Goal: Task Accomplishment & Management: Manage account settings

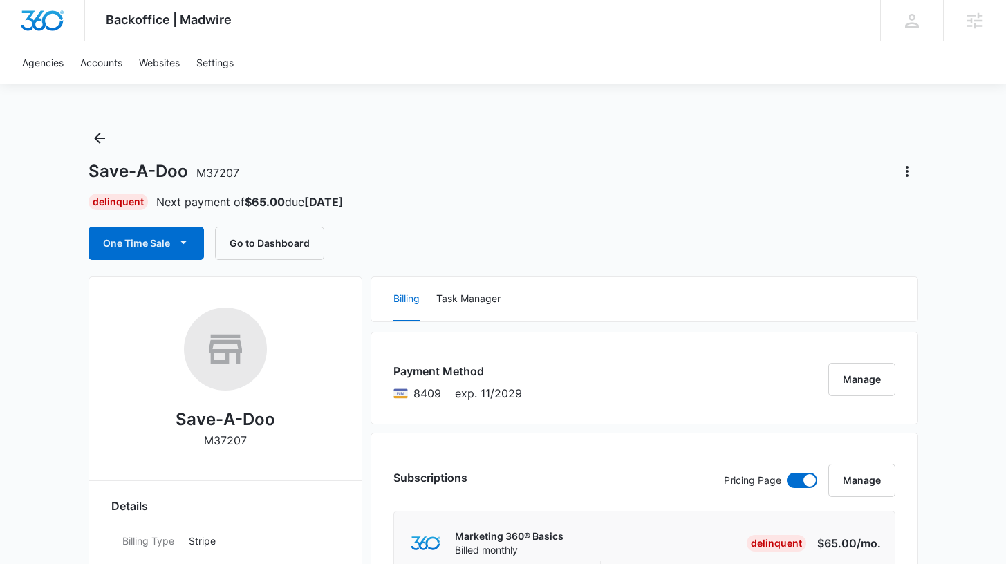
scroll to position [198, 0]
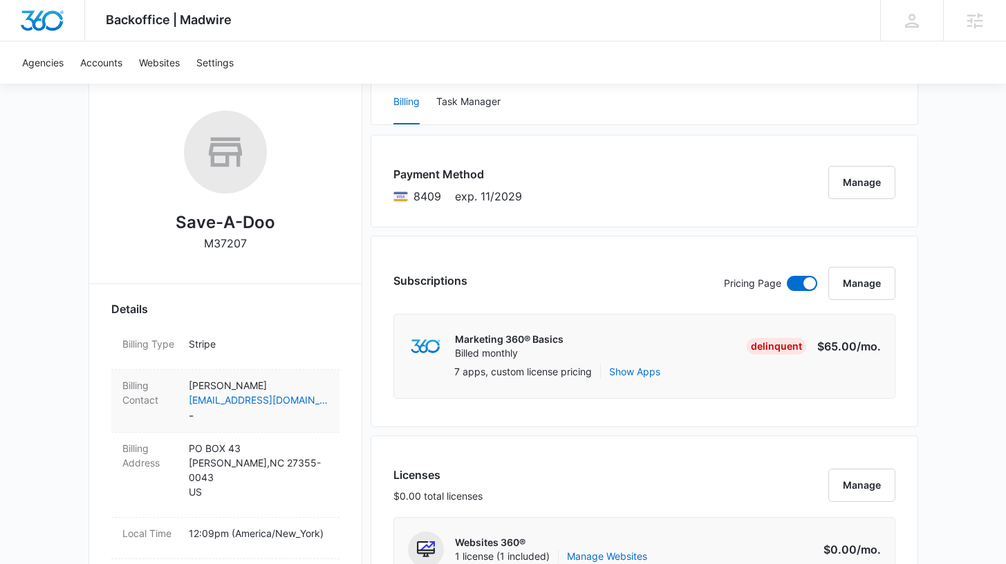
click at [239, 414] on dd "Mildred Naallah naallah0119@gmail.com -" at bounding box center [259, 401] width 140 height 46
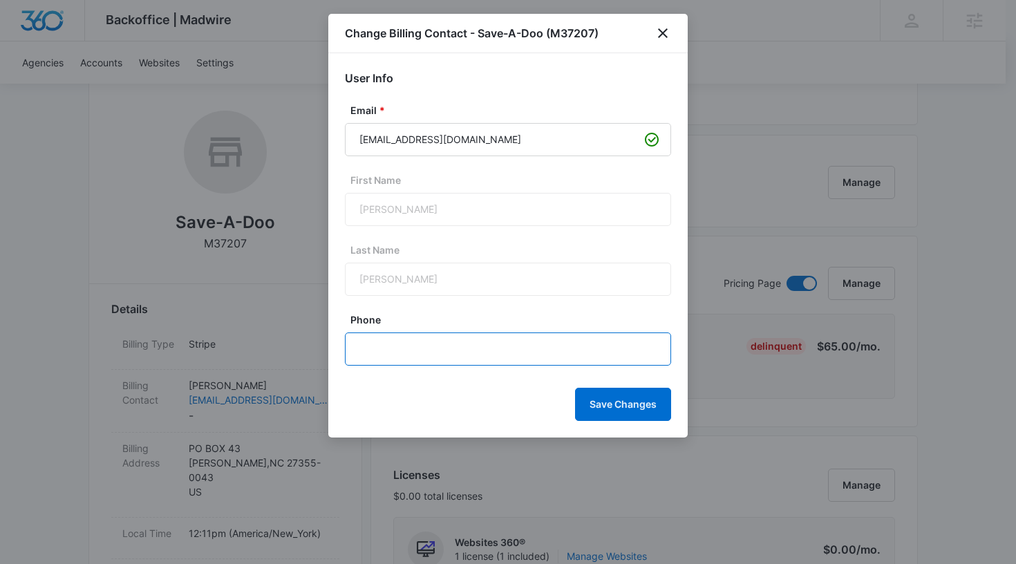
click at [425, 348] on input "Phone" at bounding box center [508, 349] width 326 height 33
paste input "(336) 803-3108"
type input "(336) 803-3108"
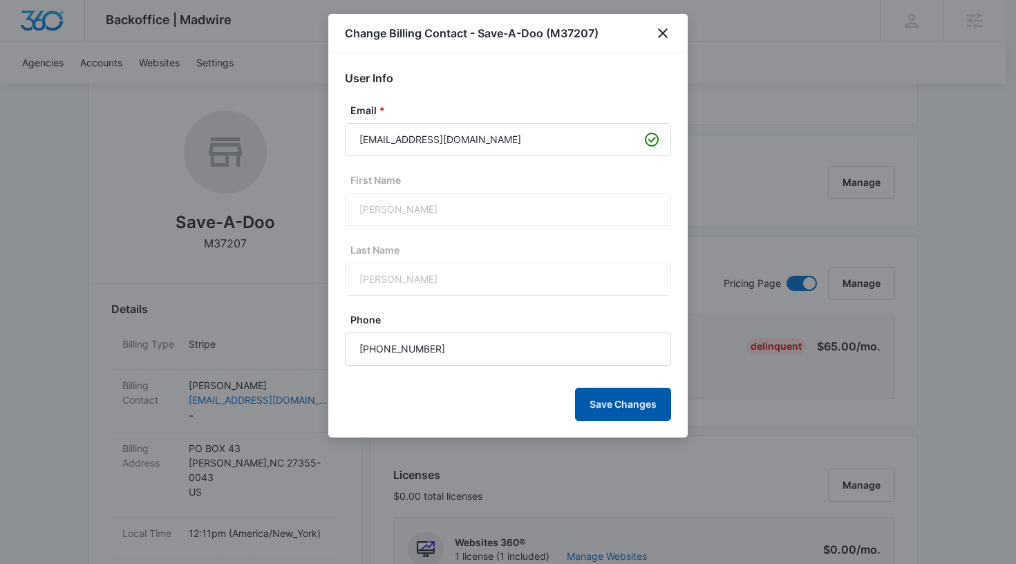
click at [630, 408] on button "Save Changes" at bounding box center [623, 404] width 96 height 33
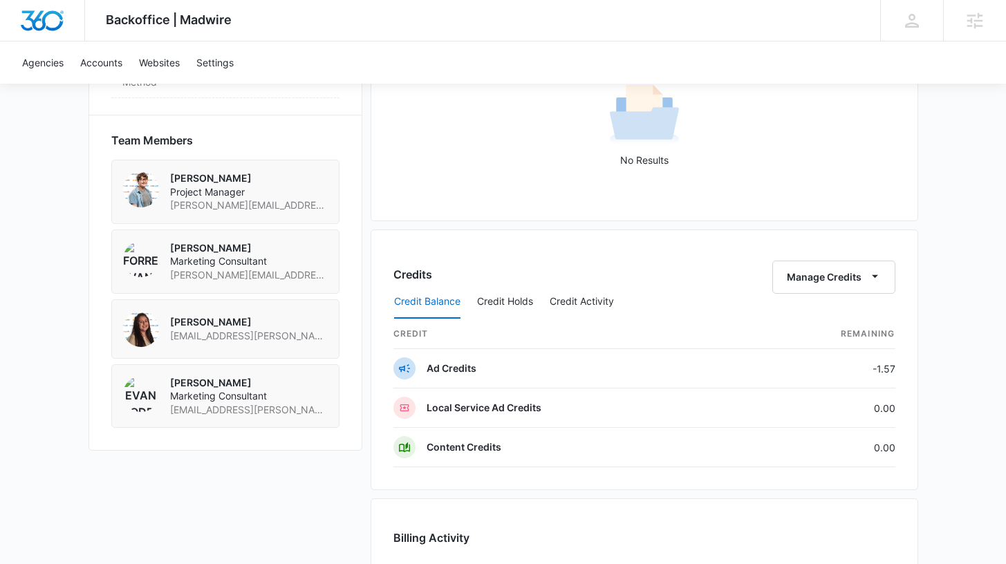
scroll to position [942, 0]
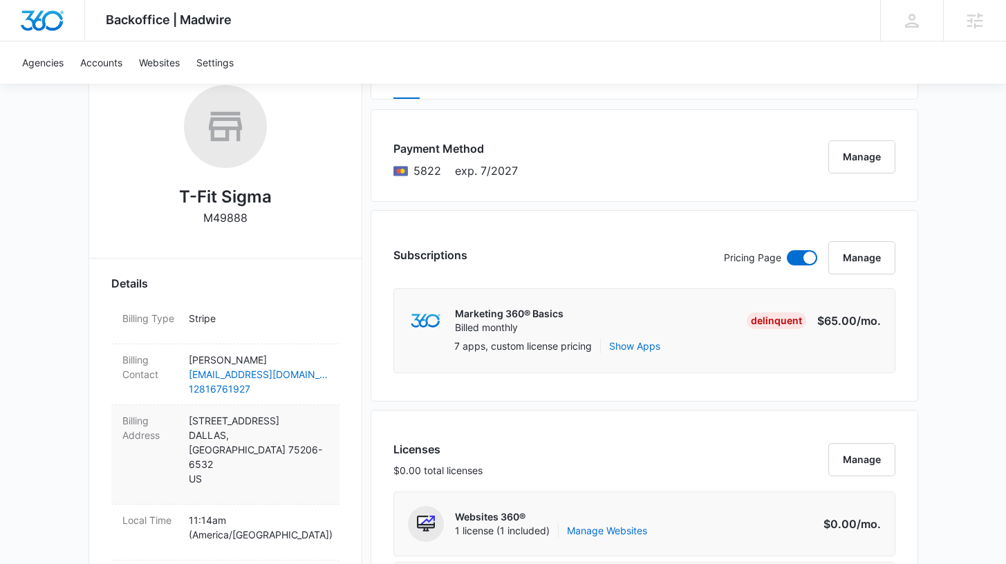
scroll to position [251, 0]
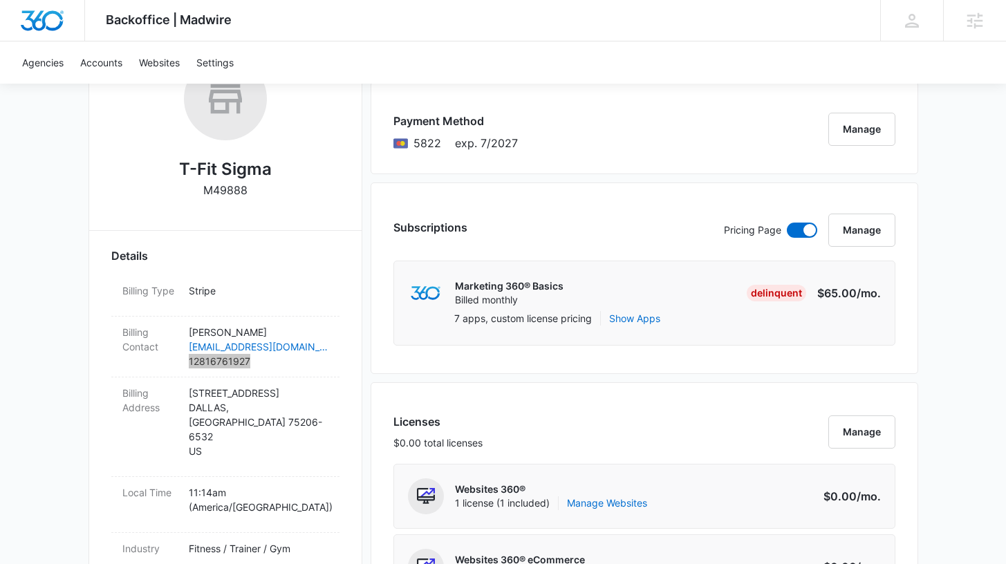
drag, startPoint x: 194, startPoint y: 362, endPoint x: 276, endPoint y: 563, distance: 217.1
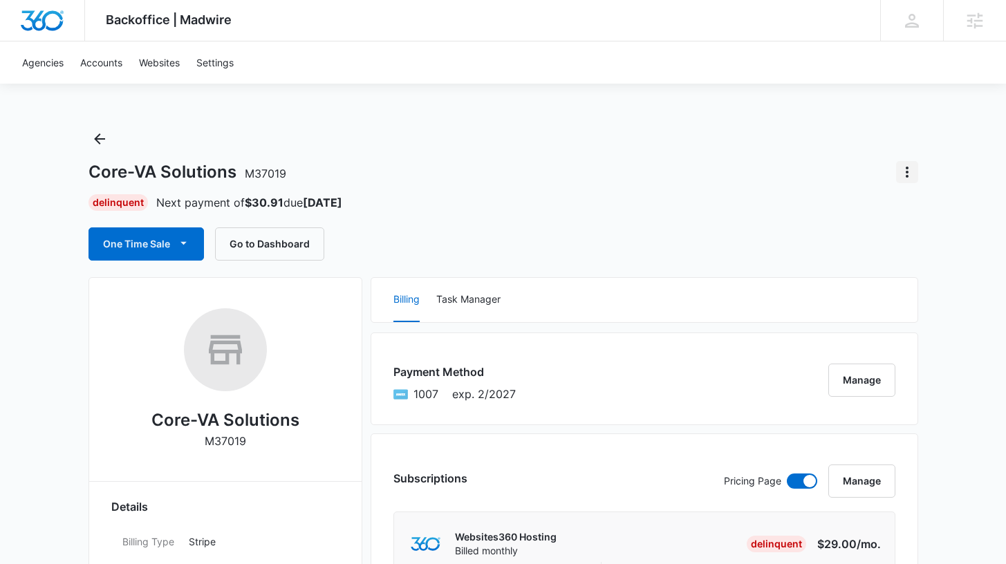
click at [905, 171] on icon "Actions" at bounding box center [907, 172] width 17 height 17
click at [848, 259] on button "Close Account" at bounding box center [859, 252] width 118 height 21
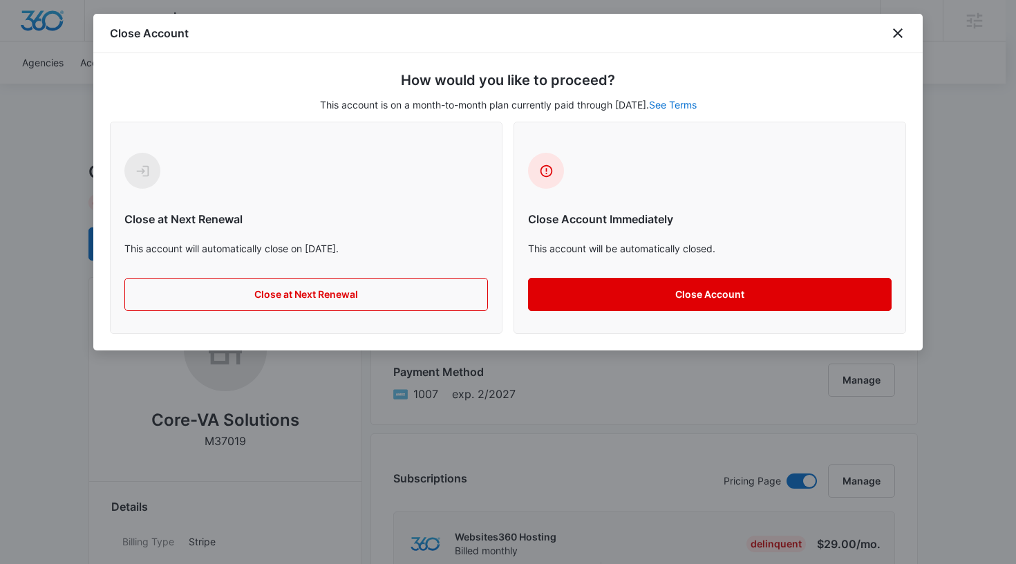
click at [586, 290] on button "Close Account" at bounding box center [710, 294] width 364 height 33
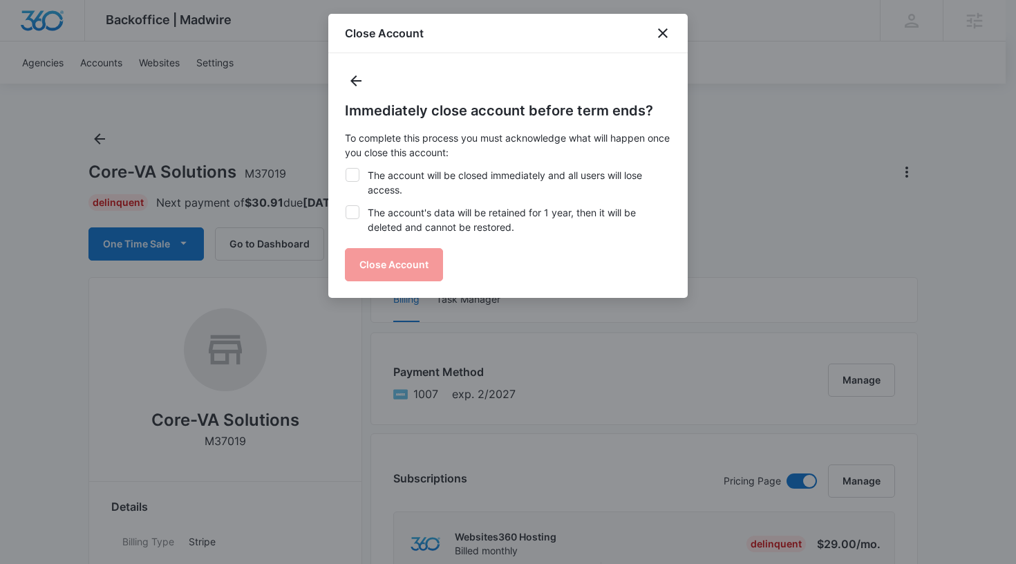
click at [394, 181] on label "The account will be closed immediately and all users will lose access." at bounding box center [508, 182] width 326 height 29
click at [346, 169] on input "The account will be closed immediately and all users will lose access." at bounding box center [345, 168] width 1 height 1
checkbox input "true"
drag, startPoint x: 413, startPoint y: 222, endPoint x: 420, endPoint y: 270, distance: 49.0
click at [413, 224] on label "The account's data will be retained for 1 year, then it will be deleted and can…" at bounding box center [508, 219] width 326 height 29
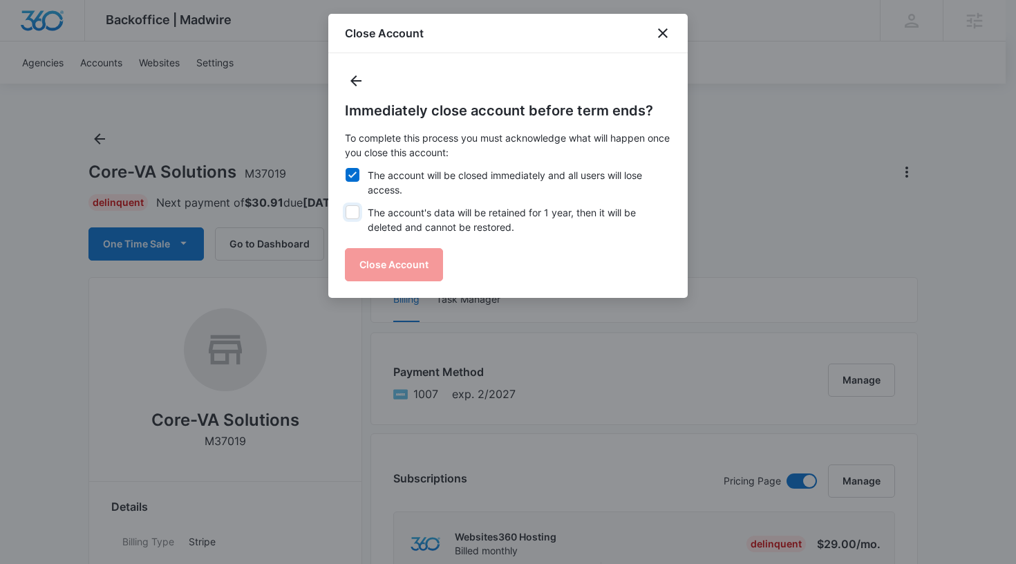
click at [346, 206] on input "The account's data will be retained for 1 year, then it will be deleted and can…" at bounding box center [345, 205] width 1 height 1
checkbox input "true"
click at [420, 275] on button "Close Account" at bounding box center [394, 264] width 98 height 33
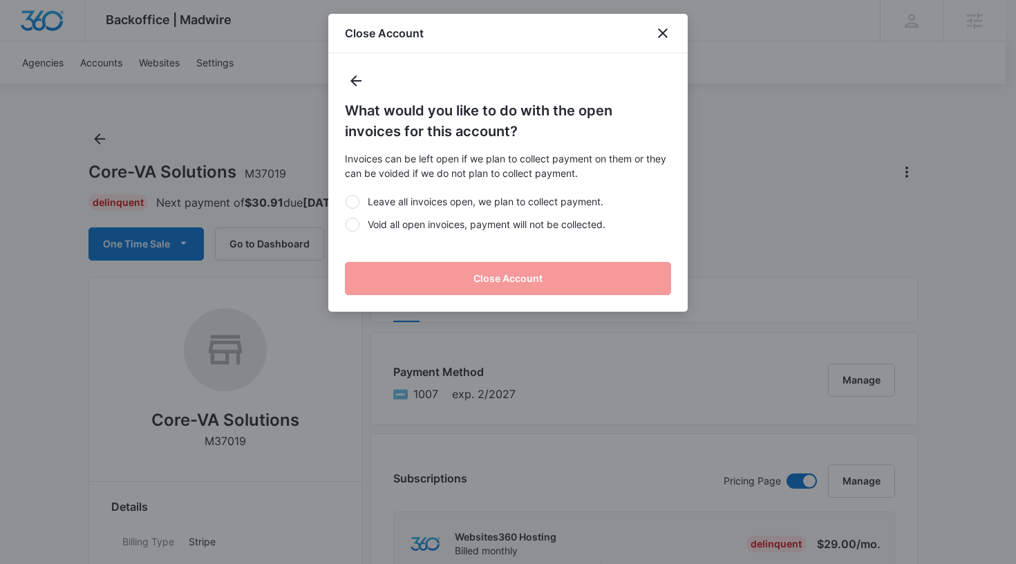
click at [407, 224] on label "Void all open invoices, payment will not be collected." at bounding box center [508, 224] width 326 height 15
click at [346, 224] on input "Void all open invoices, payment will not be collected." at bounding box center [345, 224] width 1 height 1
radio input "true"
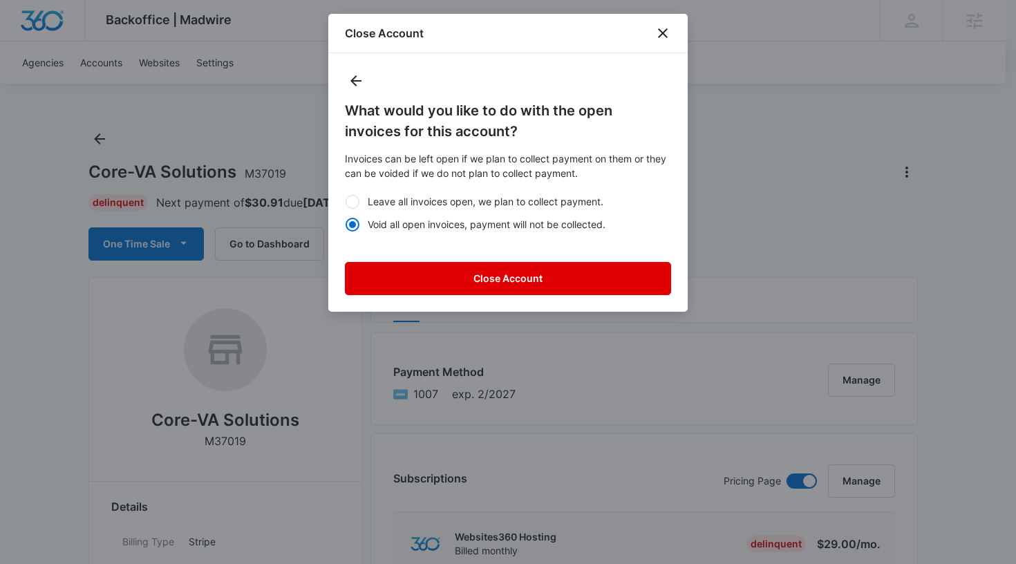
click at [435, 276] on button "Close Account" at bounding box center [508, 278] width 326 height 33
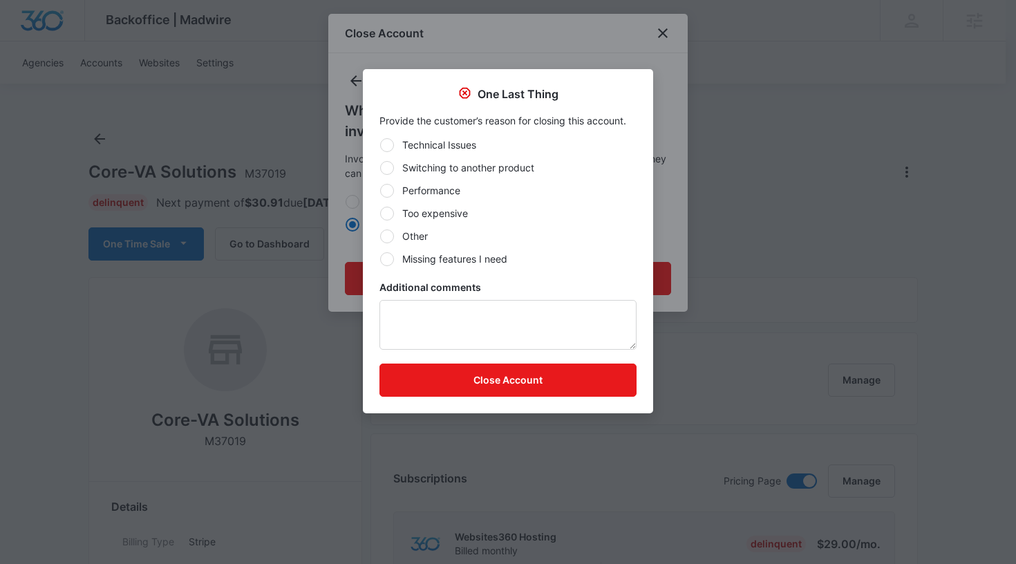
click at [473, 171] on label "Switching to another product" at bounding box center [508, 167] width 257 height 15
click at [380, 168] on input "Switching to another product" at bounding box center [380, 167] width 1 height 1
radio input "true"
click at [473, 317] on textarea "Additional comments" at bounding box center [508, 325] width 257 height 50
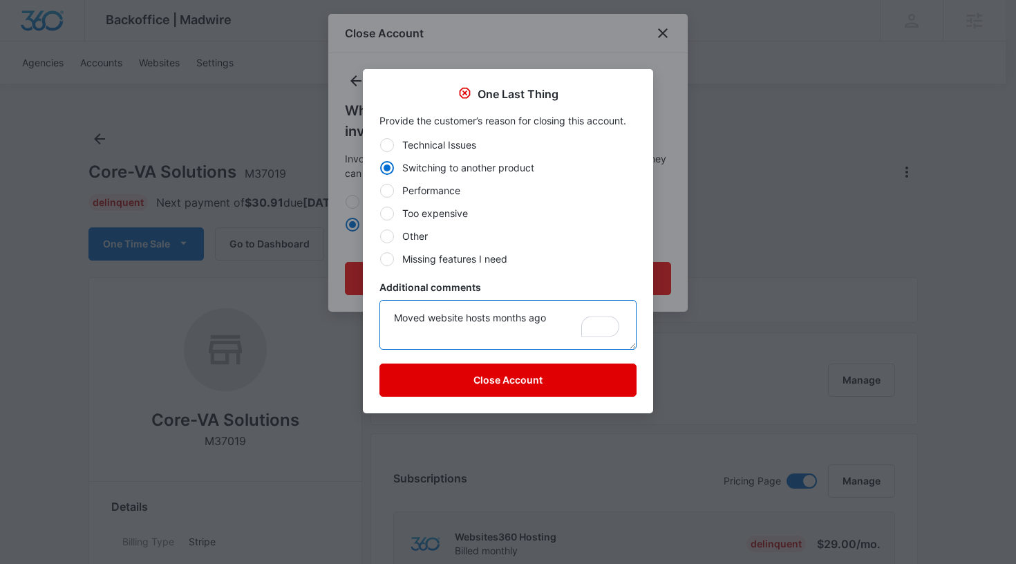
type textarea "Moved website hosts months ago"
click at [480, 377] on button "Close Account" at bounding box center [508, 380] width 257 height 33
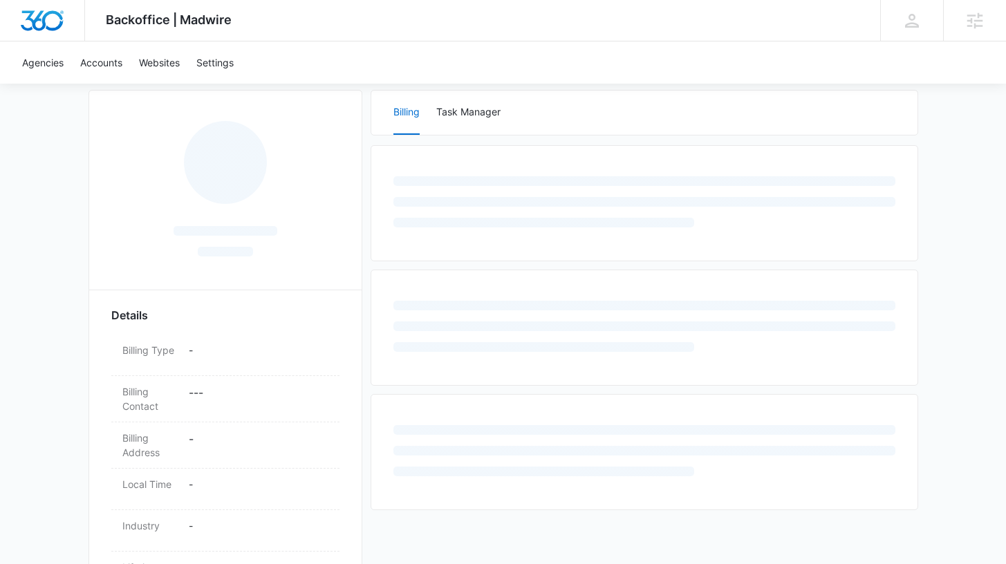
scroll to position [187, 0]
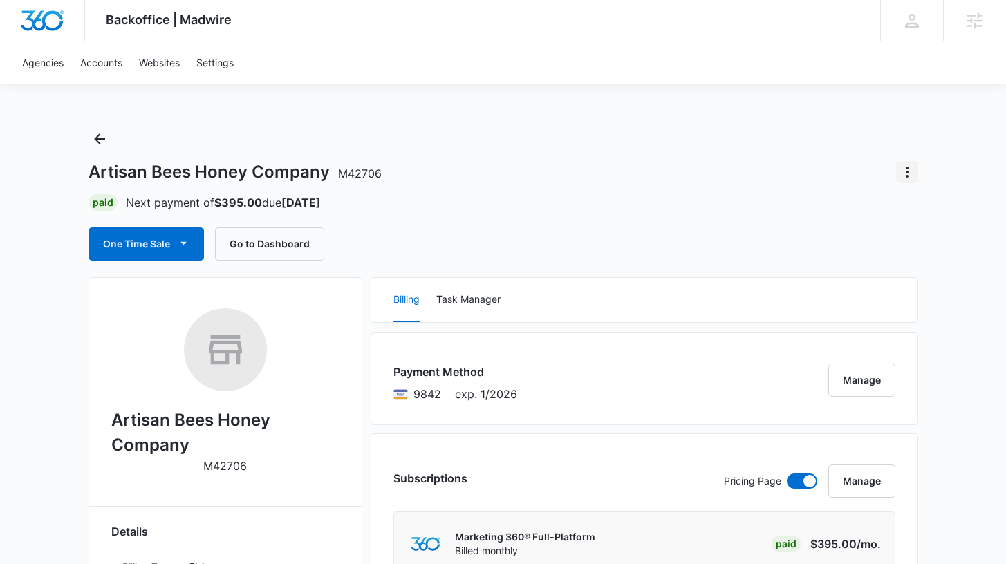
click at [907, 170] on icon "Actions" at bounding box center [907, 172] width 17 height 17
click at [877, 474] on button "Manage" at bounding box center [861, 481] width 67 height 33
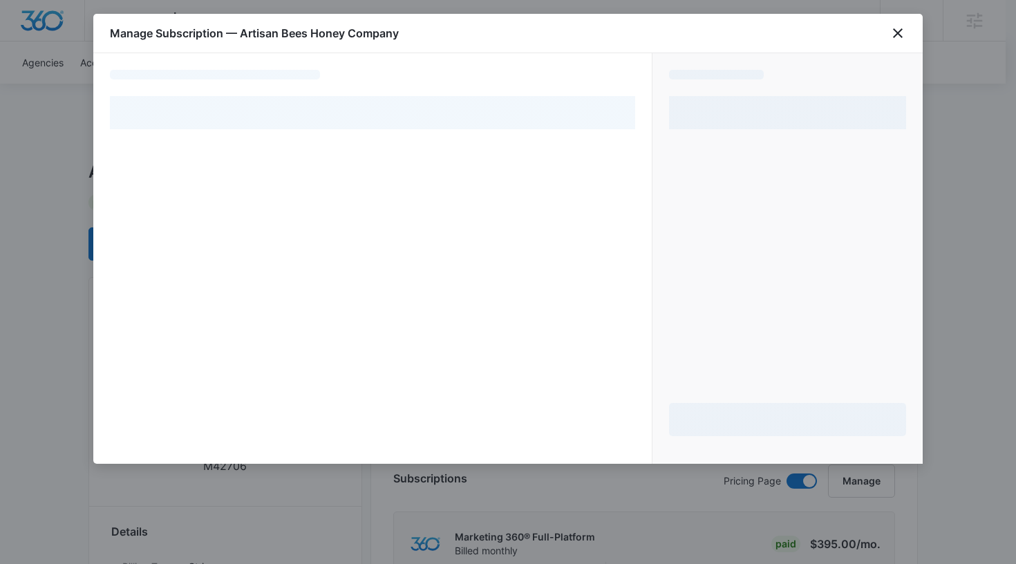
select select "pm_1OxXm0A4n8RTgNjUs1diXr9c"
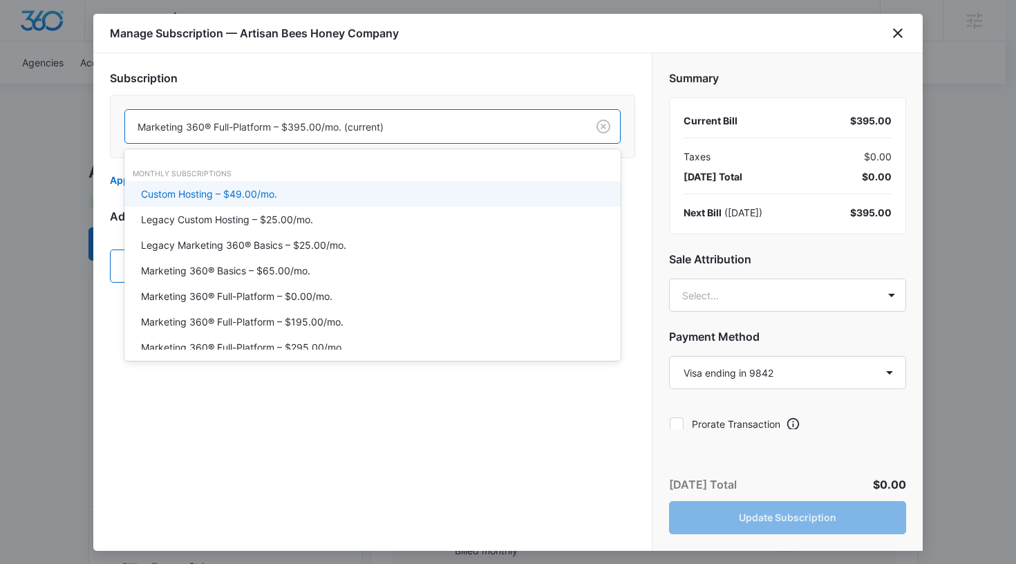
click at [290, 127] on div at bounding box center [353, 126] width 431 height 17
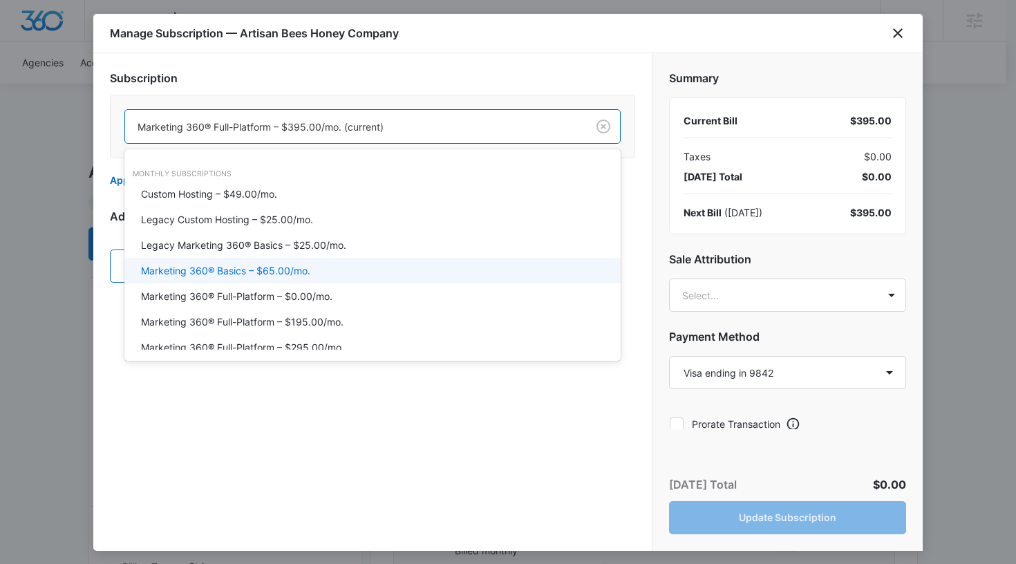
click at [287, 279] on div "Marketing 360® Basics – $65.00/mo." at bounding box center [372, 271] width 496 height 26
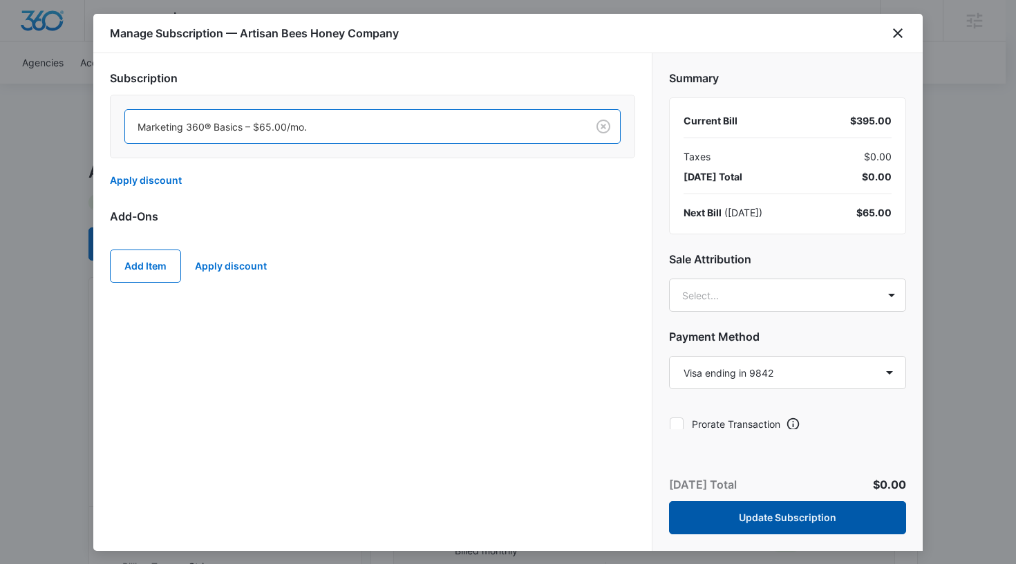
click at [770, 522] on button "Update Subscription" at bounding box center [787, 517] width 237 height 33
